Goal: Task Accomplishment & Management: Use online tool/utility

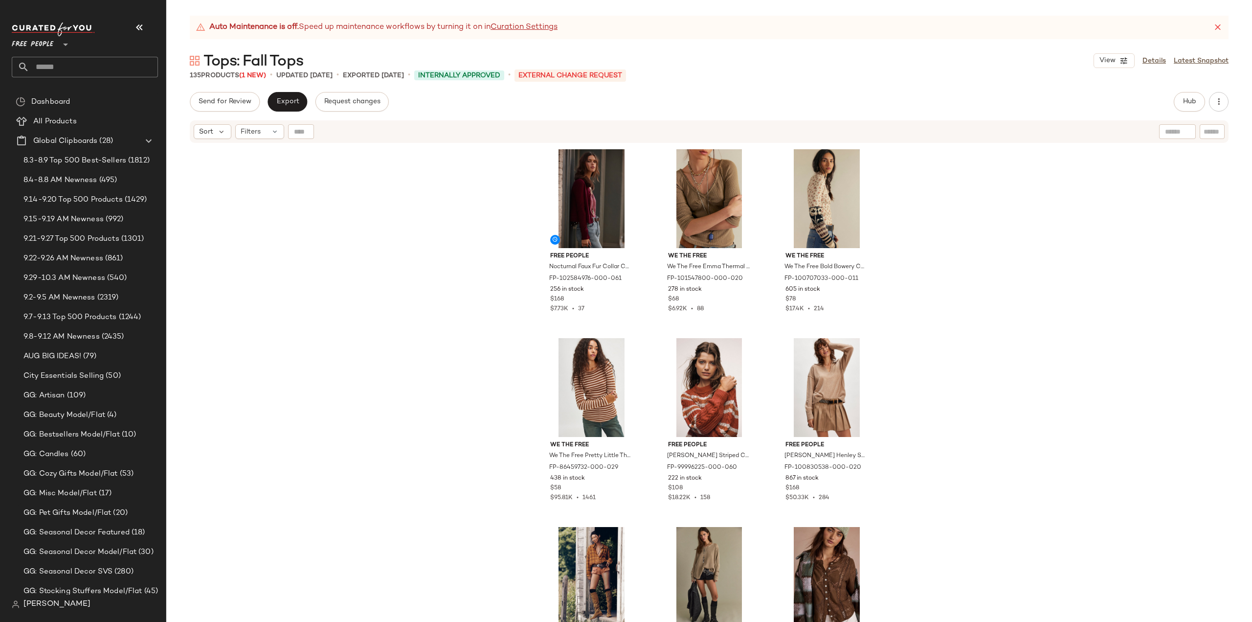
scroll to position [2395, 0]
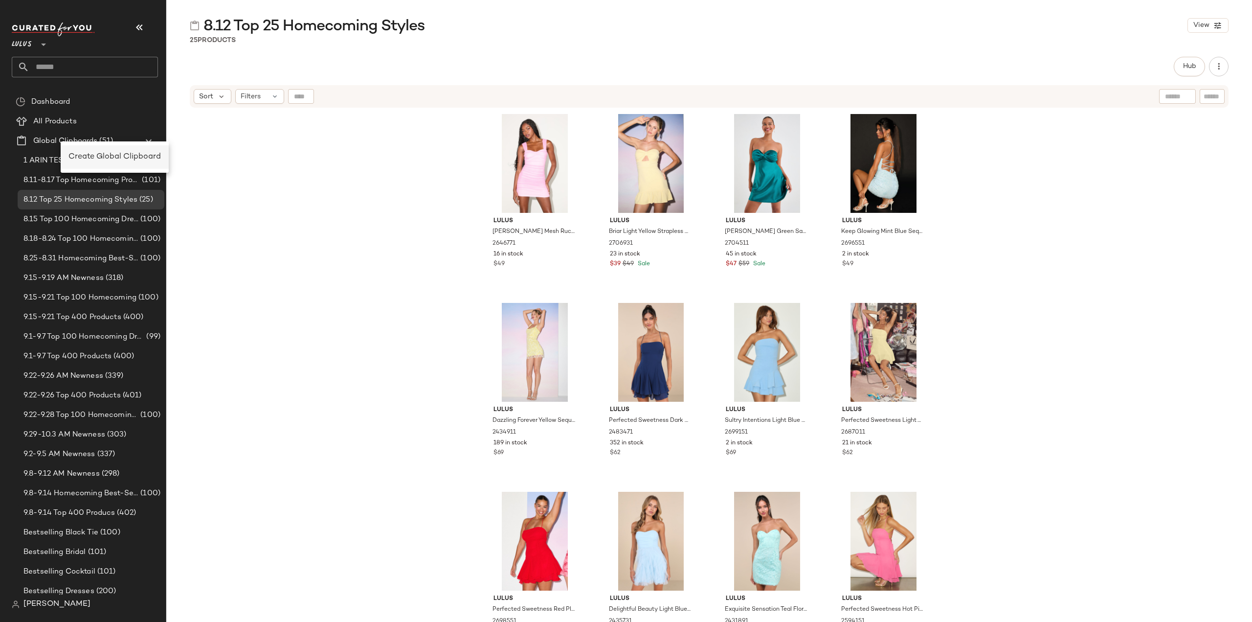
click at [95, 156] on span "Create Global Clipboard" at bounding box center [114, 157] width 92 height 8
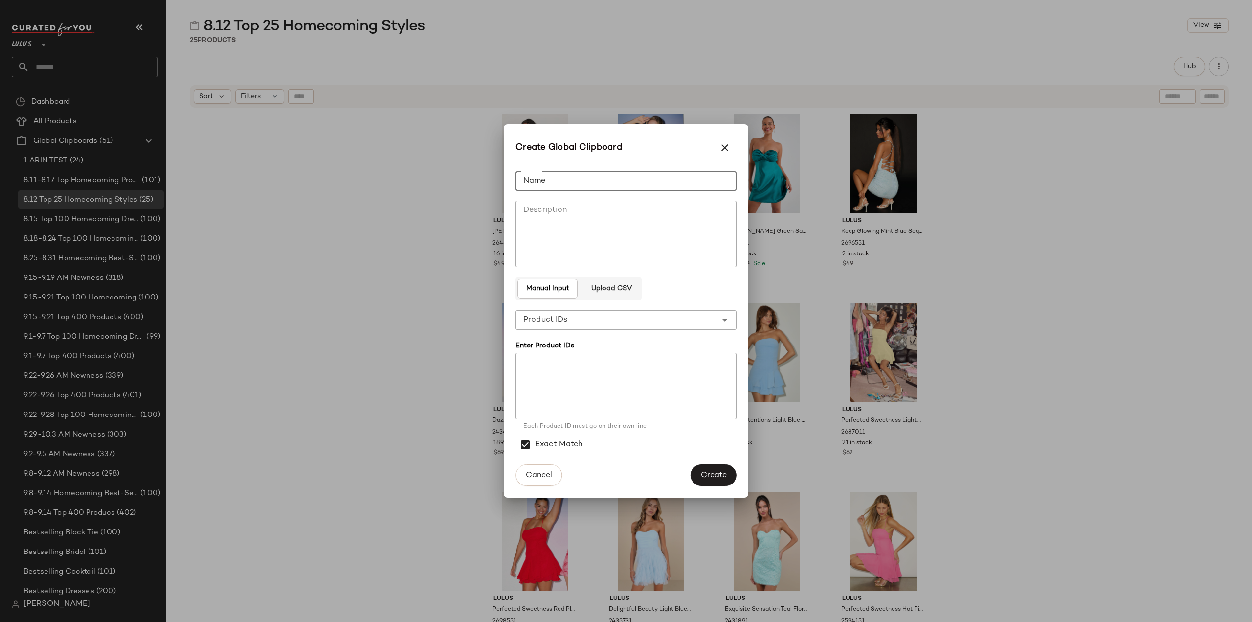
click at [540, 182] on input "Name" at bounding box center [626, 181] width 221 height 20
type input "**********"
click at [557, 394] on textarea at bounding box center [626, 386] width 221 height 67
paste textarea "******* ******* ******* ******* ******* ******* ******* ******* ******* *******…"
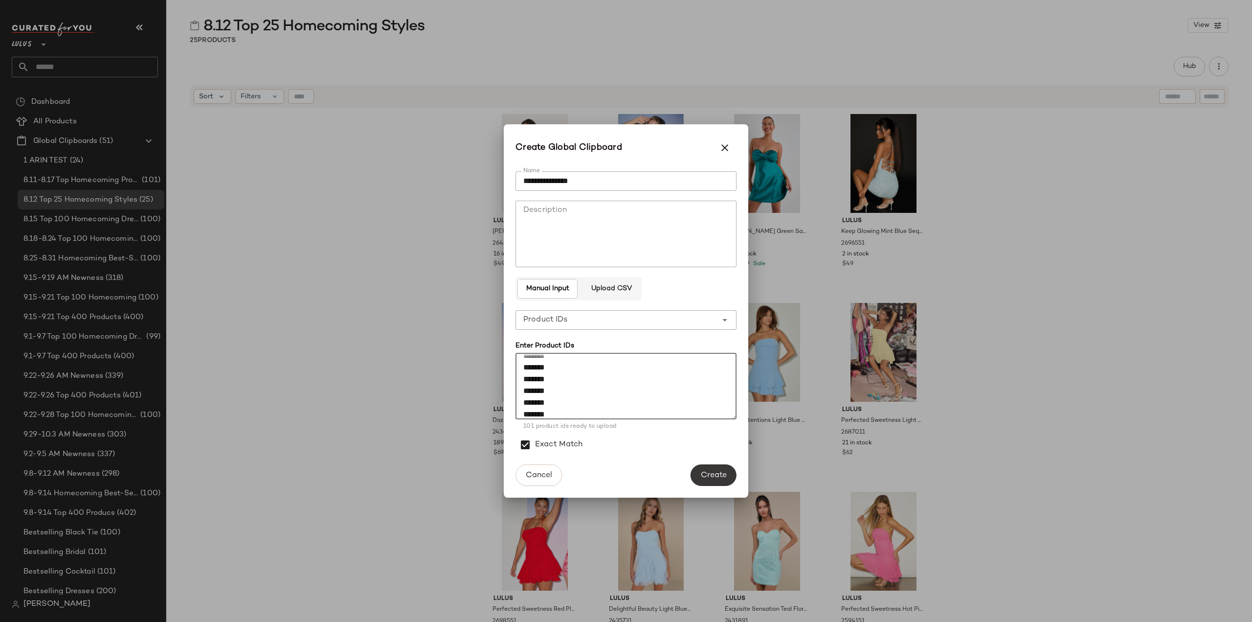
type textarea "******* ******* ******* ******* ******* ******* ******* ******* ******* *******…"
click at [712, 479] on span "Create" at bounding box center [714, 475] width 26 height 9
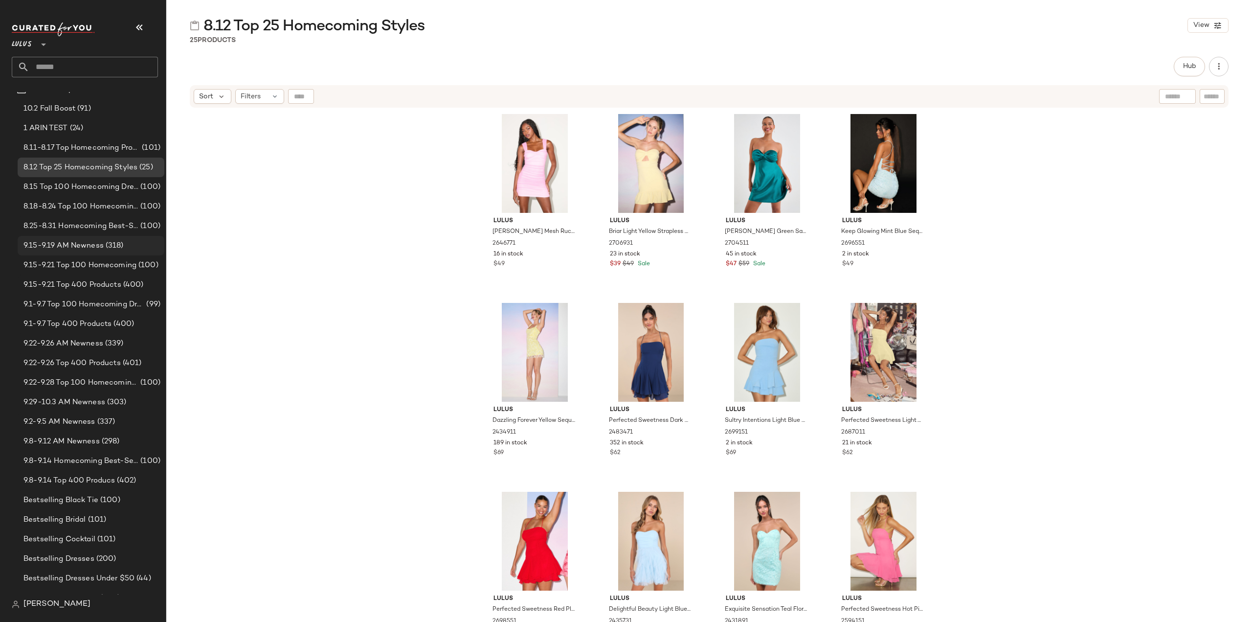
scroll to position [0, 0]
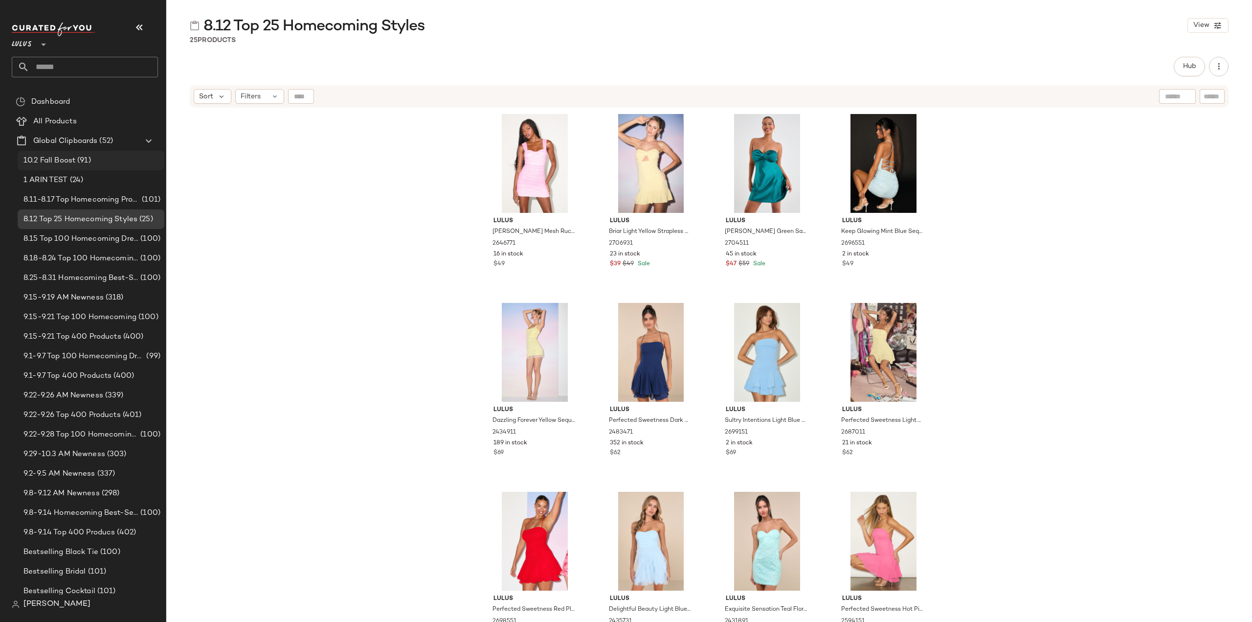
click at [45, 161] on span "10.2 Fall Boost" at bounding box center [49, 160] width 52 height 11
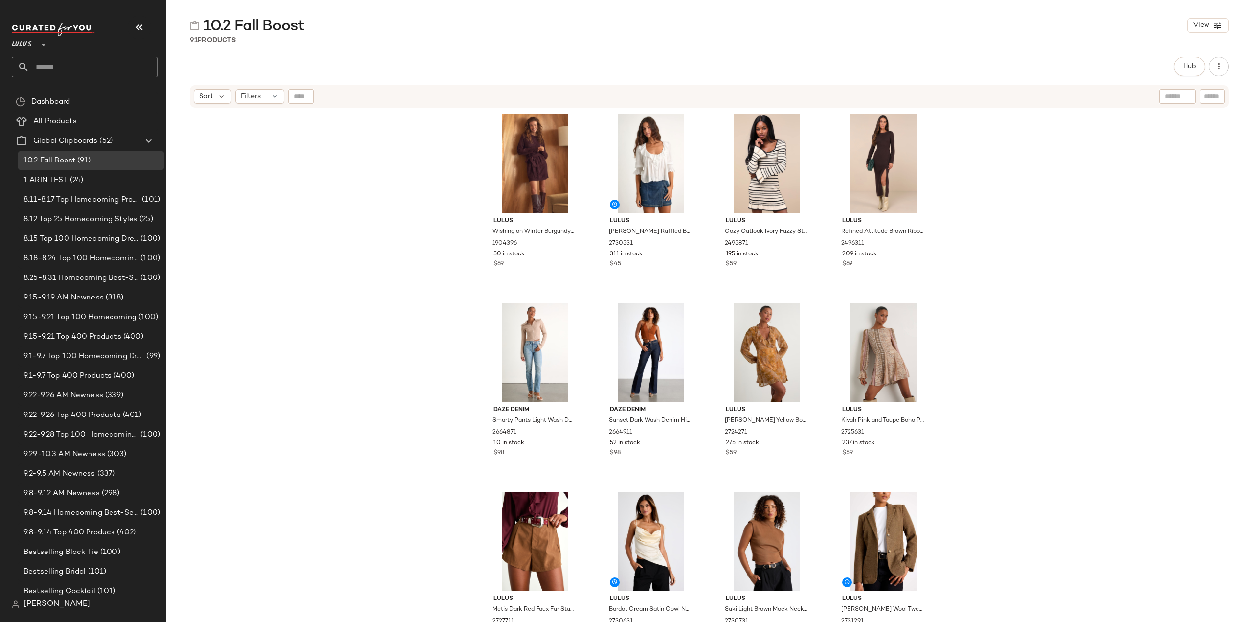
click at [317, 275] on div "Lulus Wishing on Winter Burgundy Cable Knit Mini Sweater Dress 1904396 50 in st…" at bounding box center [709, 378] width 1086 height 538
click at [396, 271] on div "Lulus Wishing on Winter Burgundy Cable Knit Mini Sweater Dress 1904396 50 in st…" at bounding box center [709, 378] width 1086 height 538
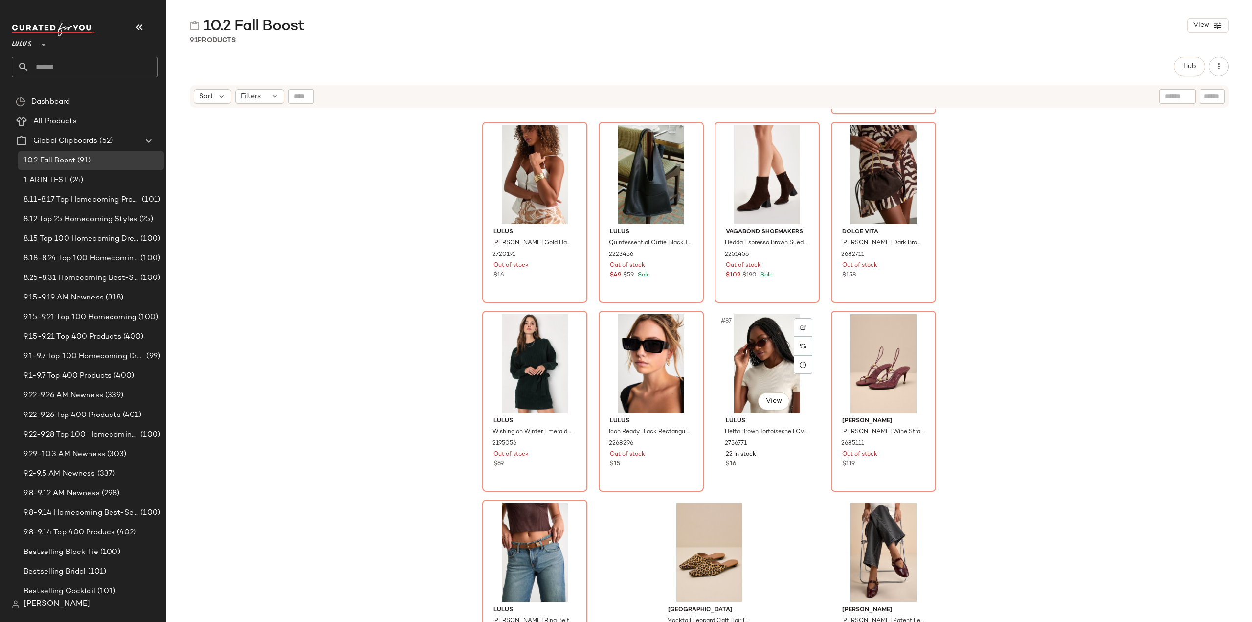
scroll to position [3807, 0]
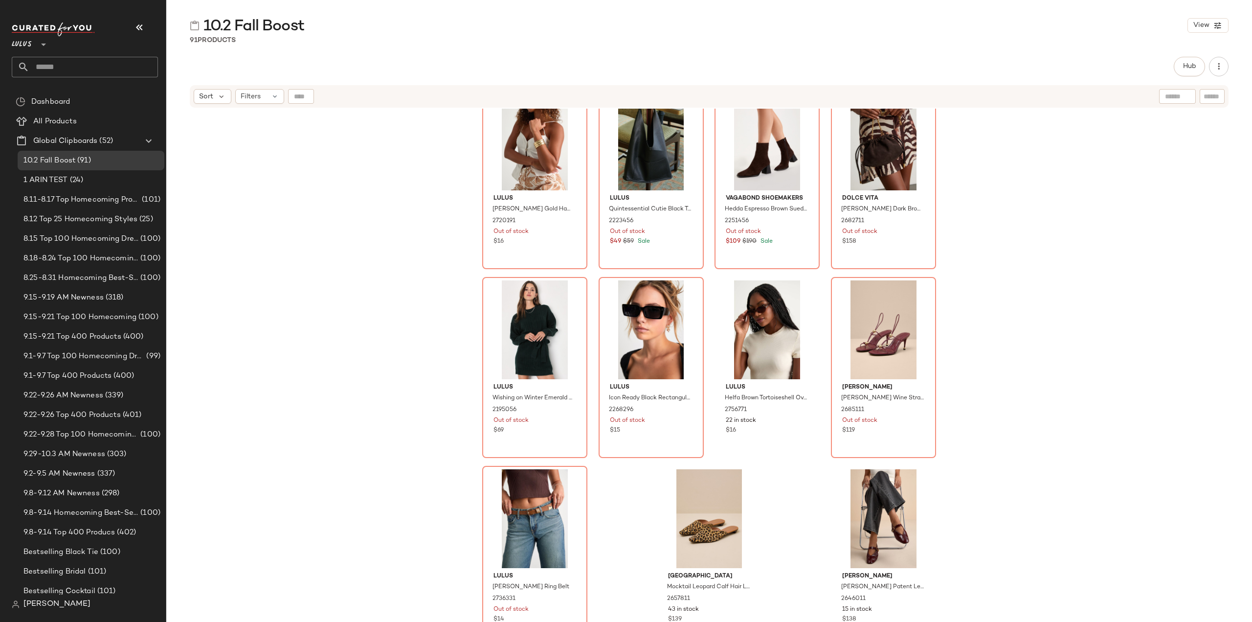
click at [386, 262] on div "Lulus Axara Rust Red Suede Mid-Rise Mini Skirt 2736011 239 in stock $49 Lulus I…" at bounding box center [709, 378] width 1086 height 538
click at [67, 181] on span "1 ARIN TEST" at bounding box center [45, 180] width 45 height 11
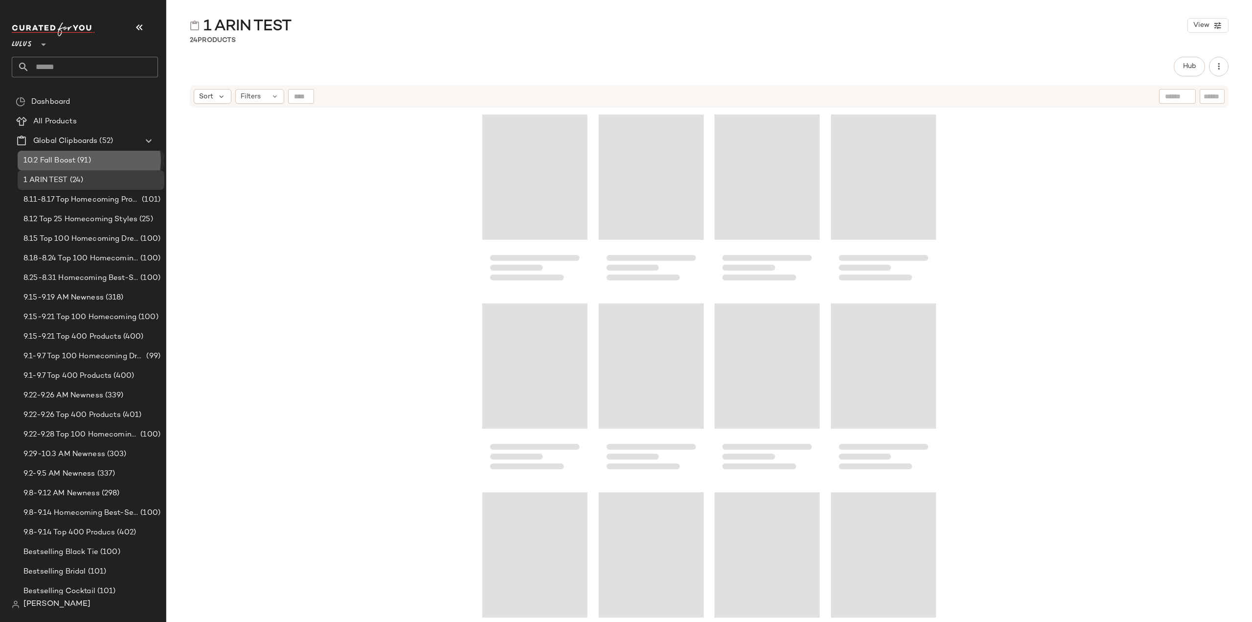
click at [45, 156] on span "10.2 Fall Boost" at bounding box center [49, 160] width 52 height 11
